Goal: Transaction & Acquisition: Purchase product/service

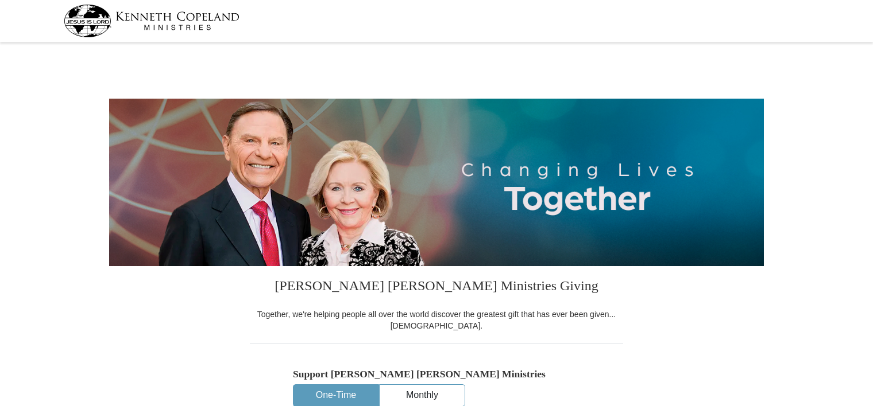
select select "CO"
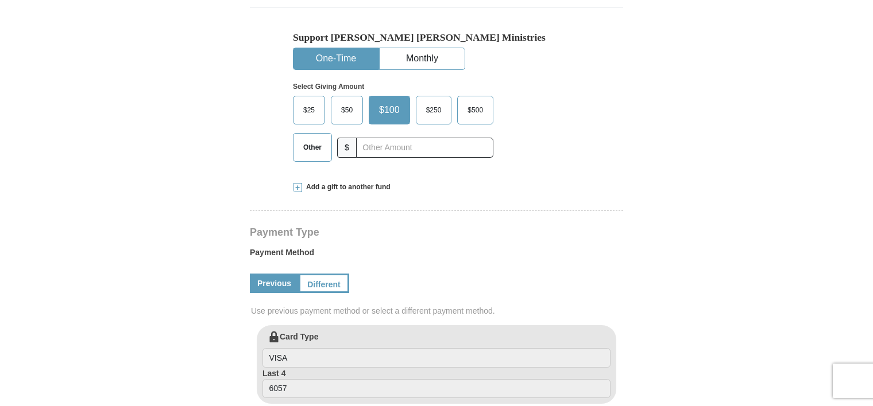
scroll to position [344, 0]
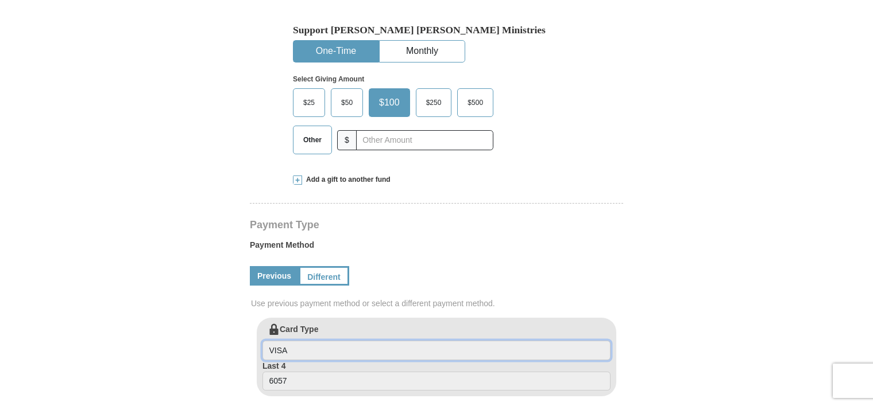
click at [297, 350] on input "VISA" at bounding box center [436, 351] width 348 height 20
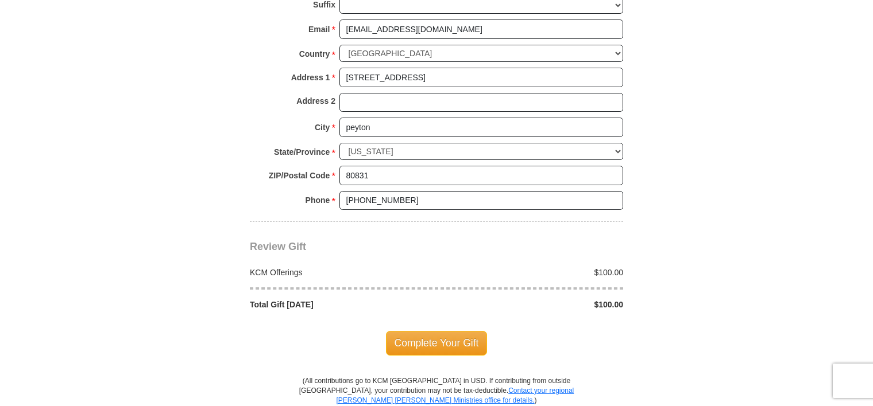
scroll to position [861, 0]
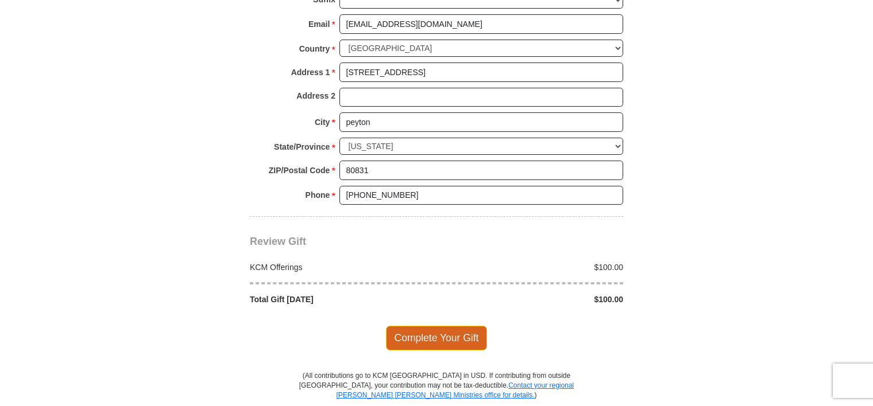
click at [447, 331] on span "Complete Your Gift" at bounding box center [437, 338] width 102 height 24
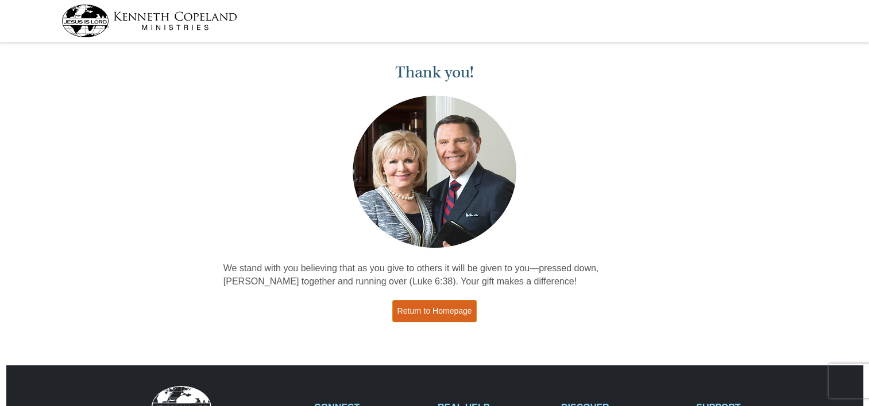
click at [433, 308] on link "Return to Homepage" at bounding box center [434, 311] width 85 height 22
